Goal: Check status: Check status

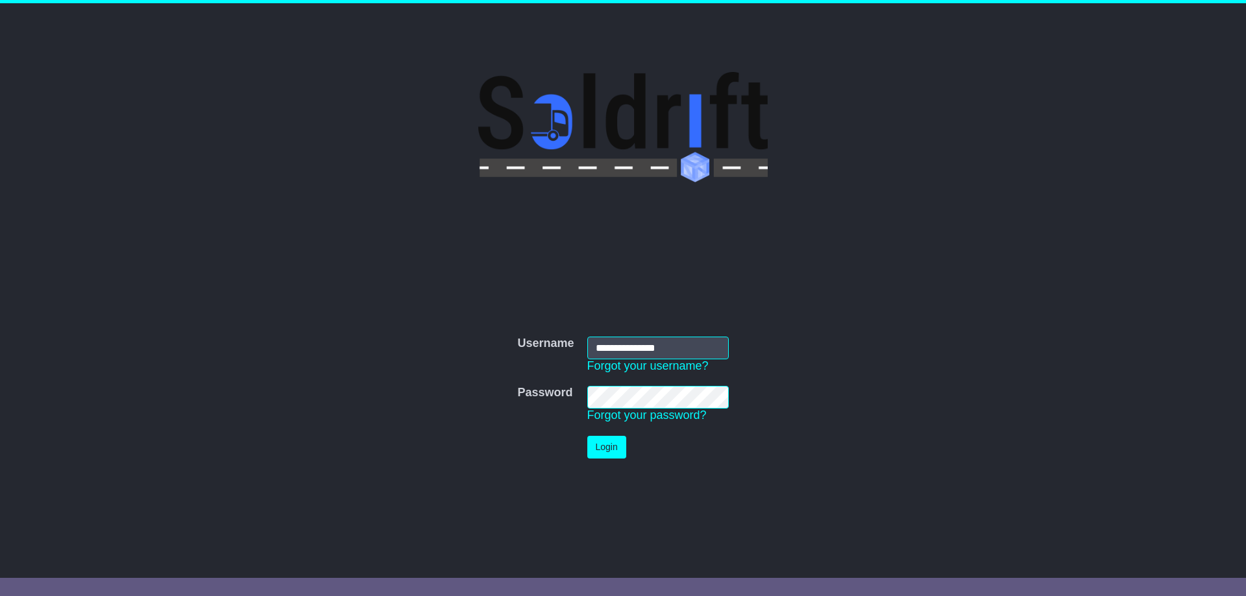
type input "**********"
click at [603, 449] on button "Login" at bounding box center [606, 447] width 39 height 23
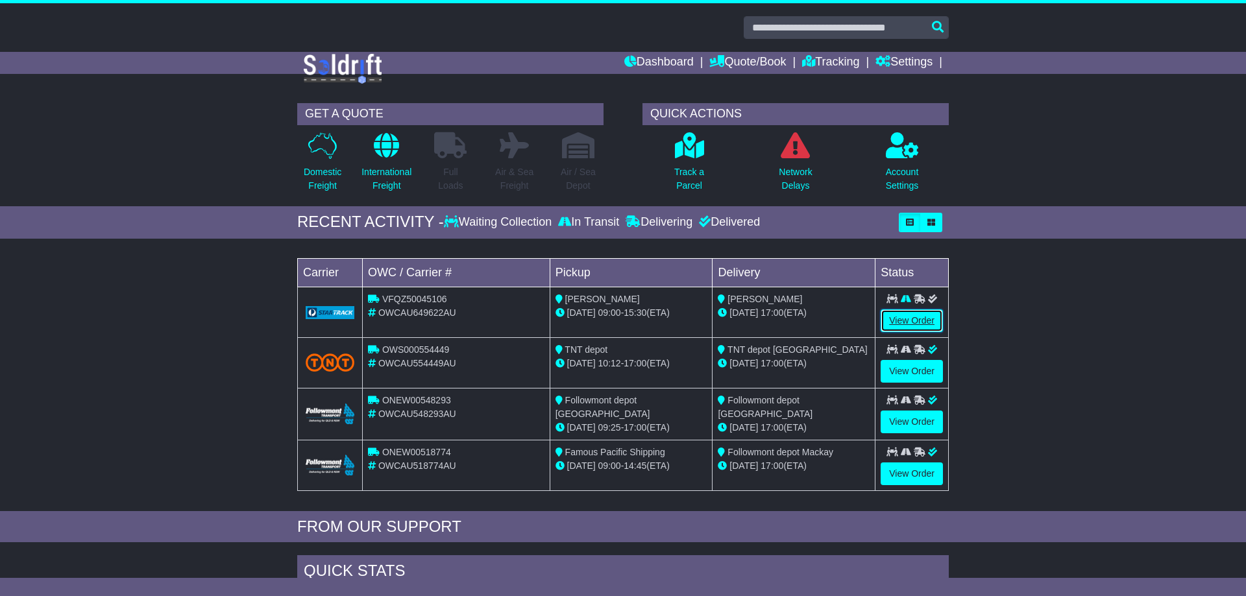
click at [916, 318] on link "View Order" at bounding box center [911, 320] width 62 height 23
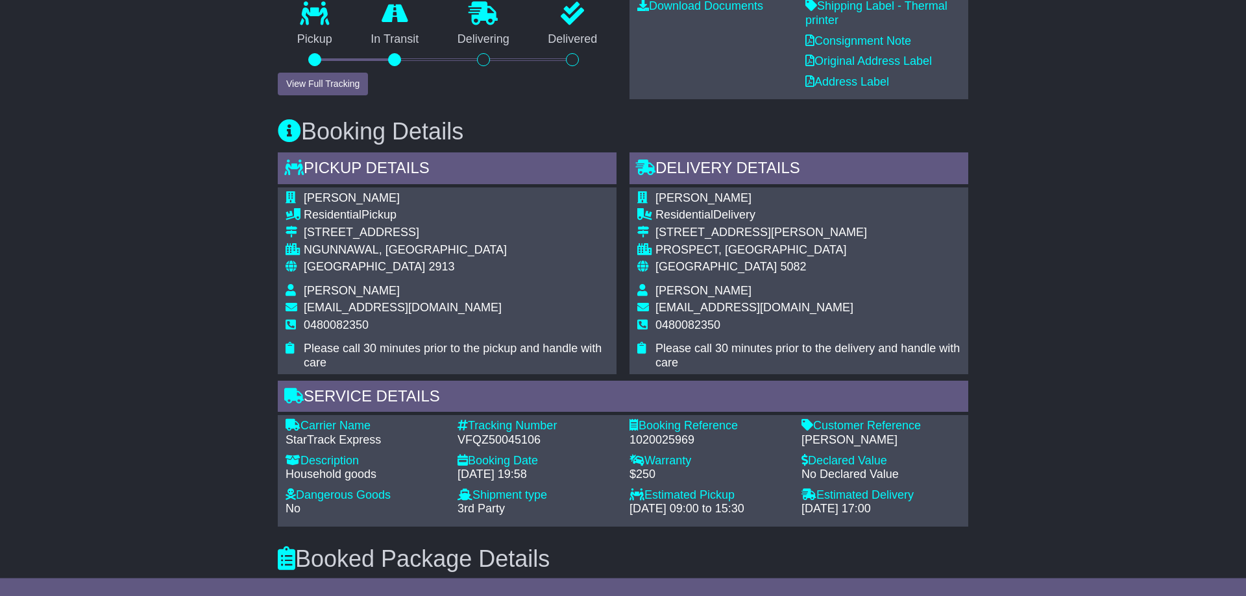
scroll to position [463, 0]
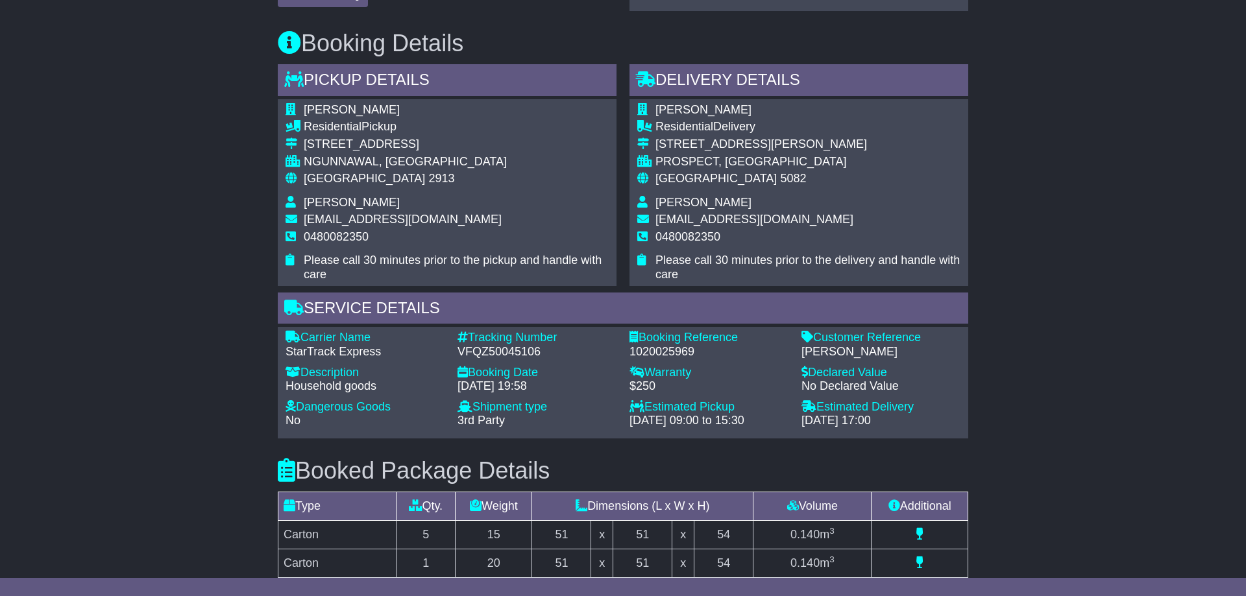
click at [487, 353] on div "VFQZ50045106" at bounding box center [536, 352] width 159 height 14
click at [487, 352] on div "VFQZ50045106" at bounding box center [536, 352] width 159 height 14
copy div "VFQZ50045106"
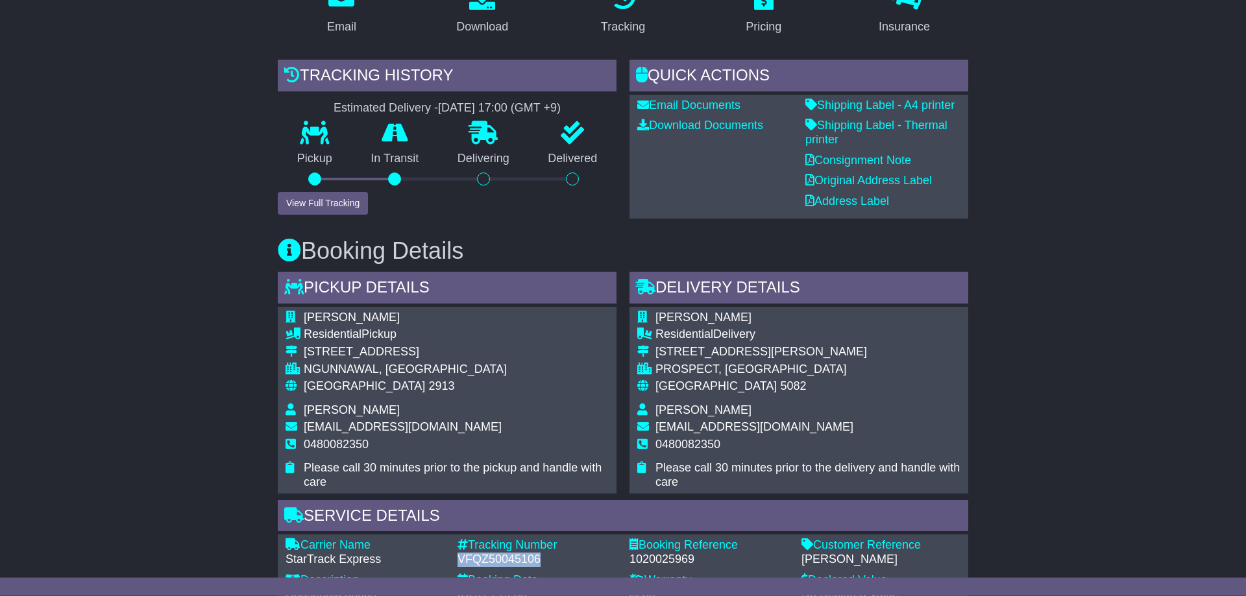
scroll to position [0, 0]
